Goal: Navigation & Orientation: Find specific page/section

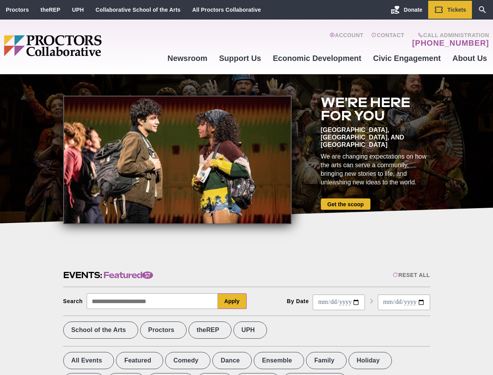
click at [246, 187] on div at bounding box center [177, 160] width 228 height 128
click at [410, 275] on div "Reset All" at bounding box center [411, 275] width 37 height 6
click at [232, 301] on button "Apply" at bounding box center [232, 301] width 29 height 16
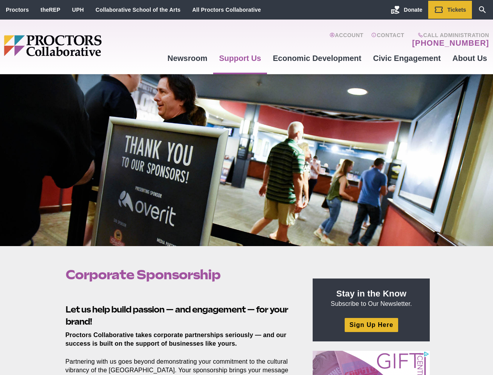
click at [246, 187] on div at bounding box center [246, 160] width 493 height 172
